Goal: Check status: Check status

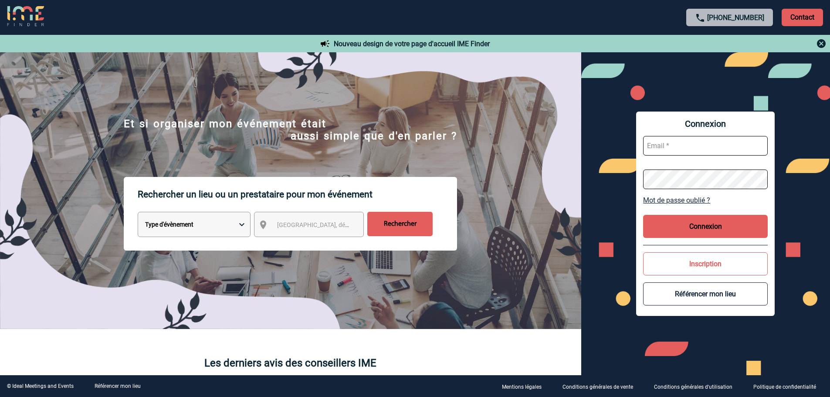
type input "[EMAIL_ADDRESS][DOMAIN_NAME]"
click at [682, 227] on button "Connexion" at bounding box center [705, 226] width 125 height 23
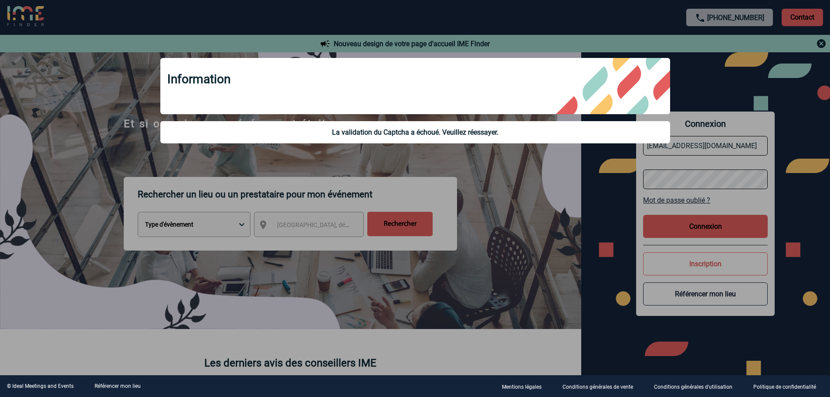
click at [530, 234] on div at bounding box center [415, 198] width 830 height 397
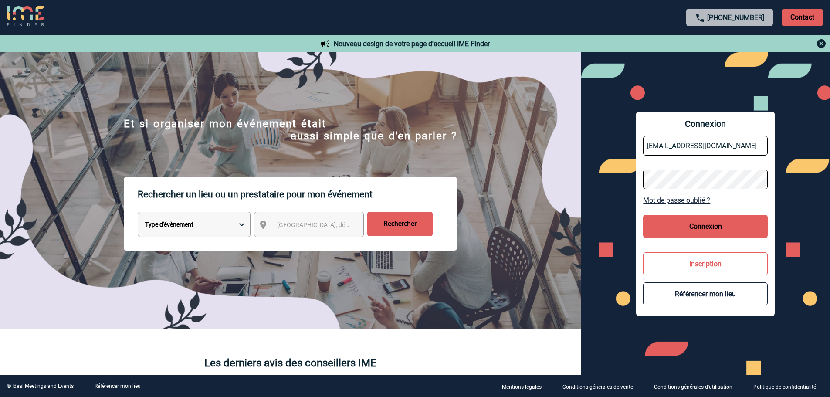
click at [706, 219] on button "Connexion" at bounding box center [705, 226] width 125 height 23
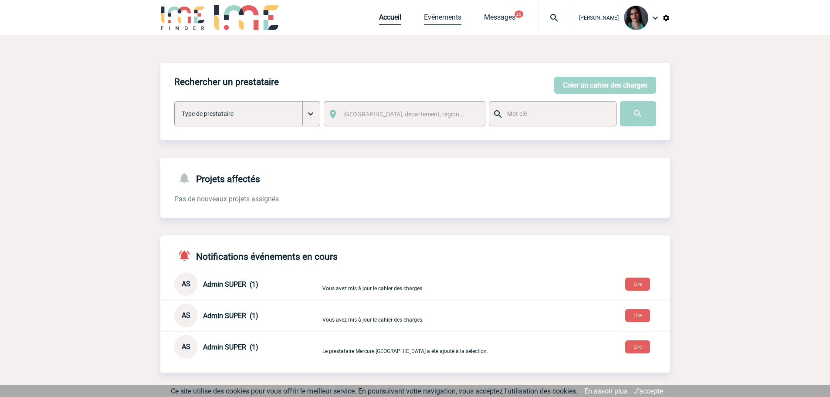
click at [449, 15] on link "Evénements" at bounding box center [442, 19] width 37 height 12
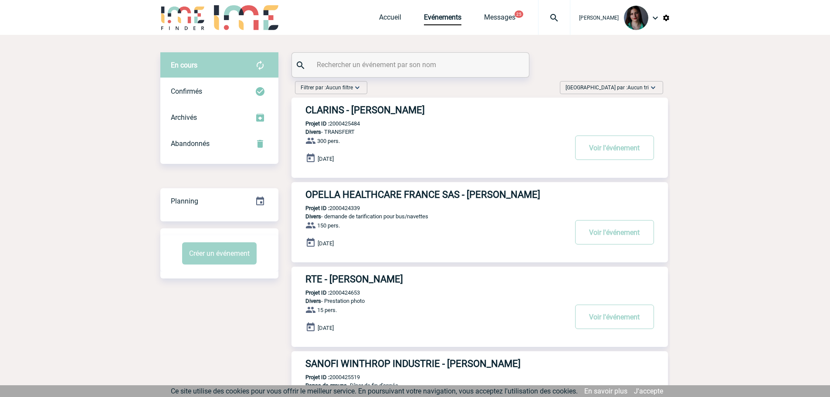
click at [408, 64] on input "text" at bounding box center [412, 64] width 194 height 13
paste input "2000418593"
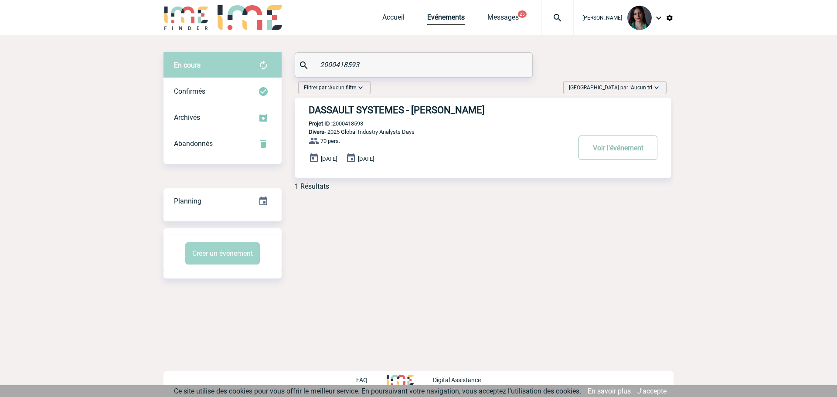
type input "2000418593"
click at [626, 151] on button "Voir l'événement" at bounding box center [617, 148] width 79 height 24
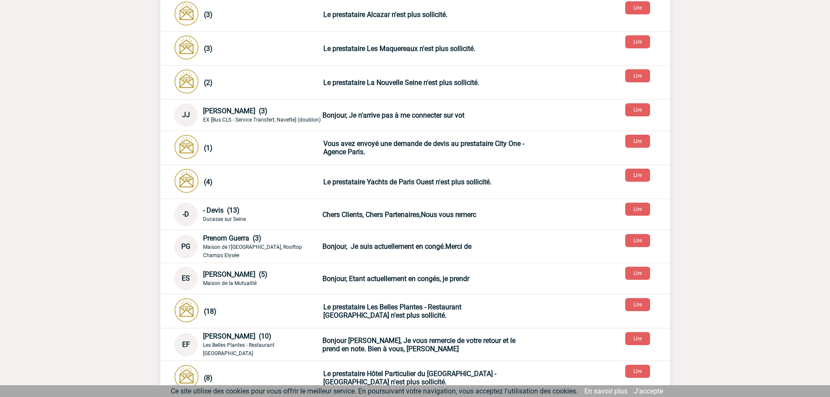
scroll to position [392, 0]
